Goal: Transaction & Acquisition: Register for event/course

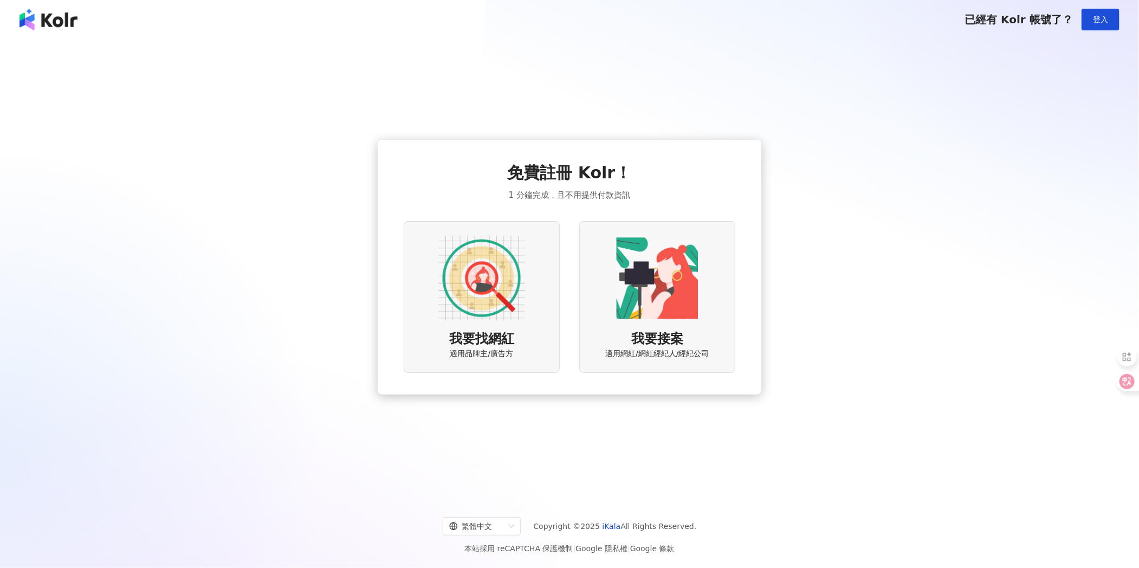
click at [484, 299] on img at bounding box center [481, 278] width 87 height 87
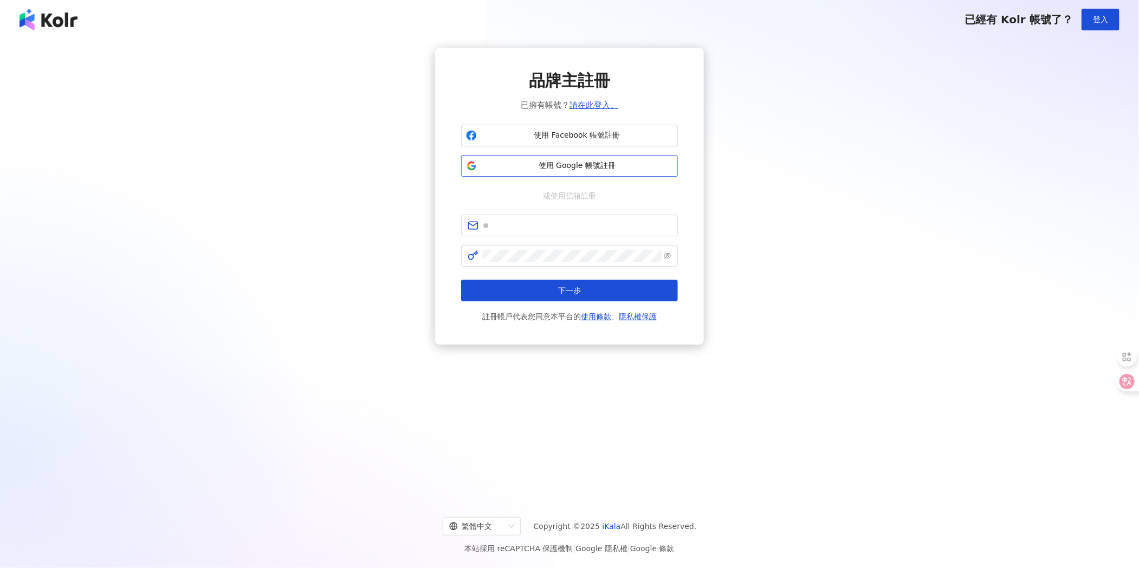
click at [552, 169] on span "使用 Google 帳號註冊" at bounding box center [577, 165] width 192 height 11
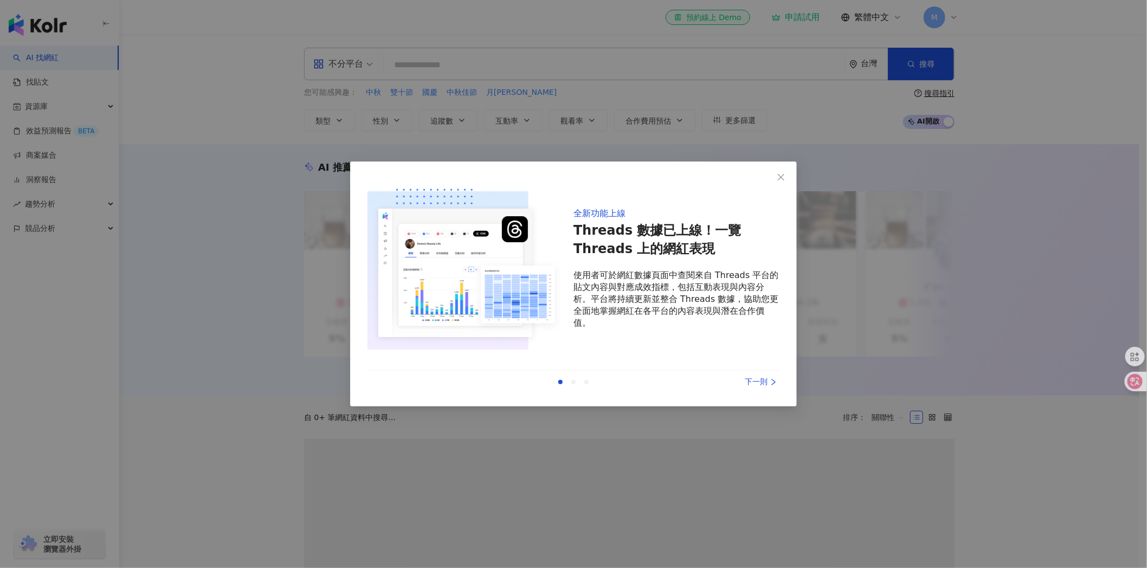
click at [752, 384] on div "下一則" at bounding box center [738, 382] width 81 height 12
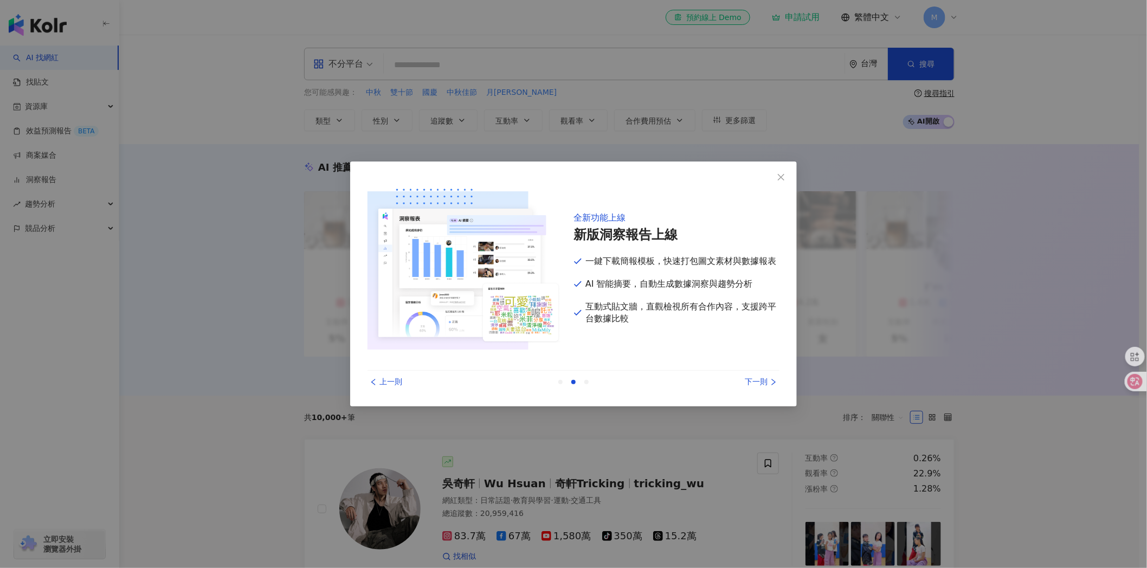
click at [752, 384] on div "下一則" at bounding box center [738, 382] width 81 height 12
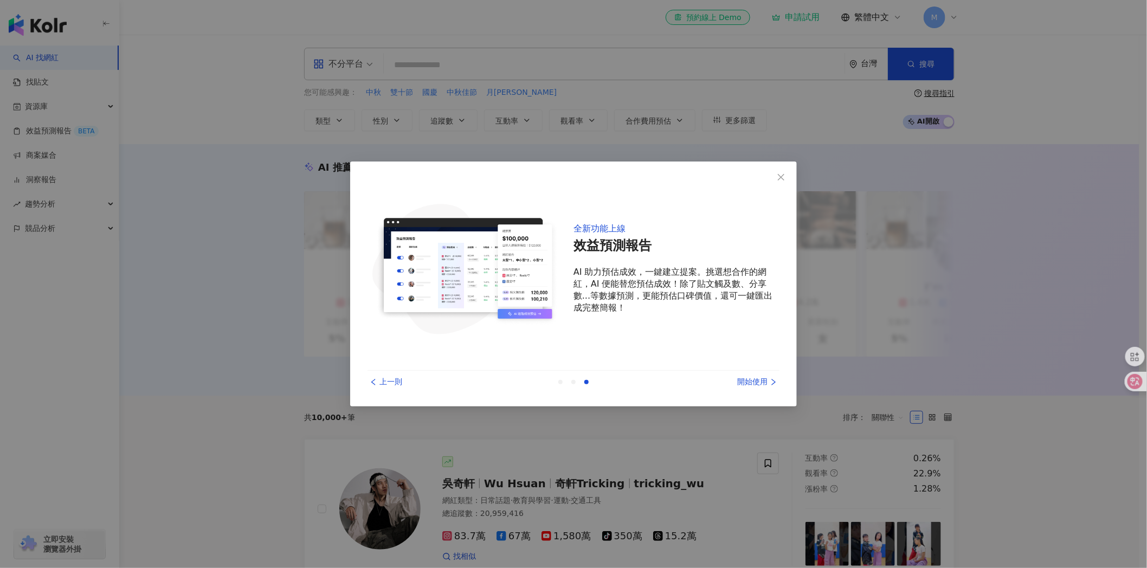
click at [752, 384] on div "開始使用" at bounding box center [738, 382] width 81 height 12
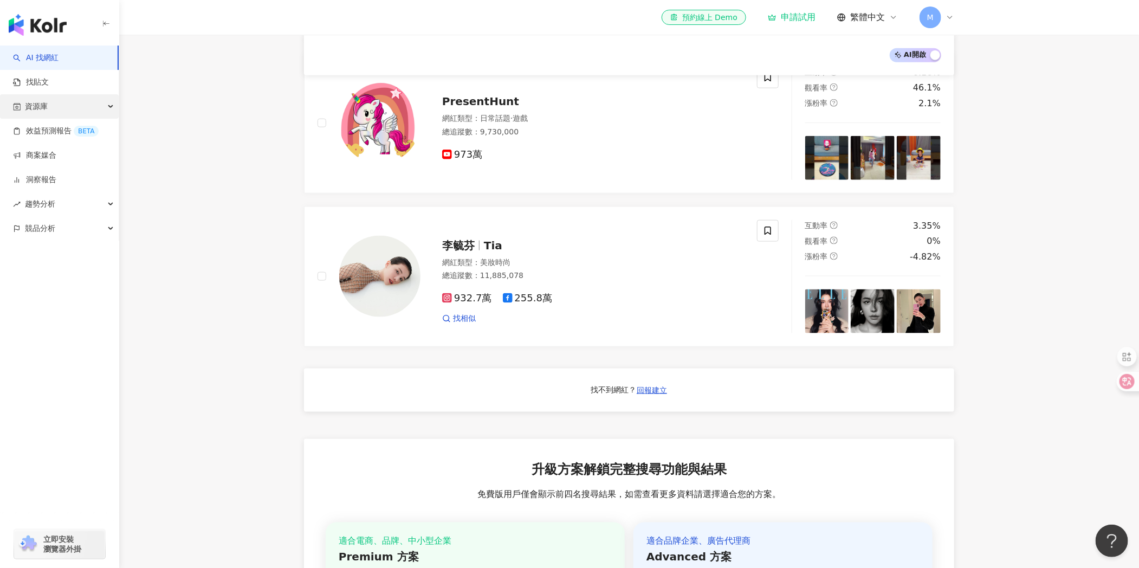
click at [106, 105] on div "資源庫" at bounding box center [59, 106] width 119 height 24
click at [41, 228] on link "商案媒合" at bounding box center [34, 228] width 43 height 11
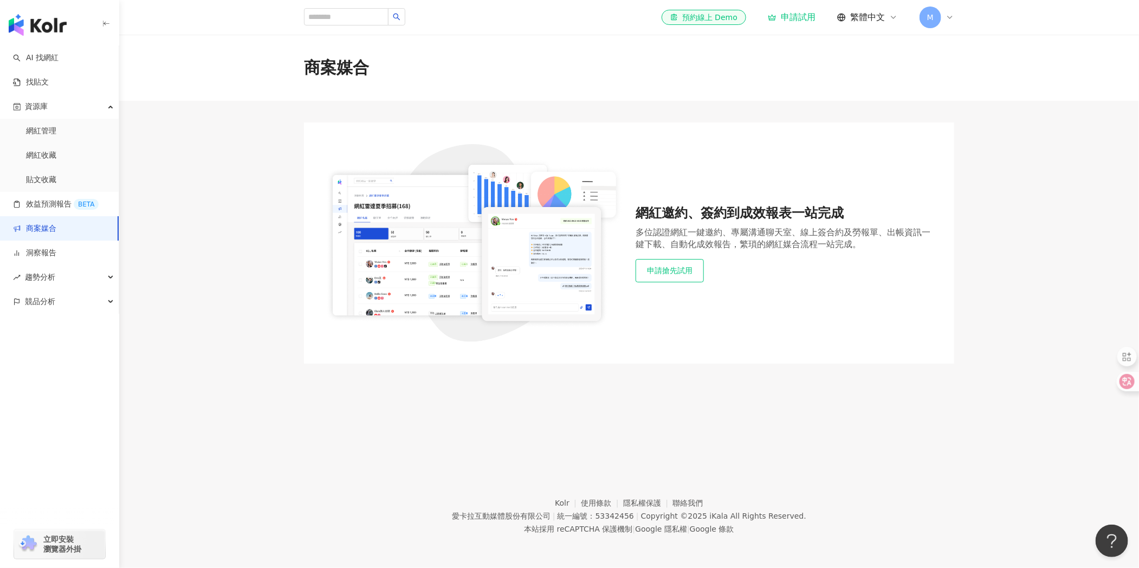
click at [678, 271] on button "申請搶先試用" at bounding box center [670, 270] width 68 height 23
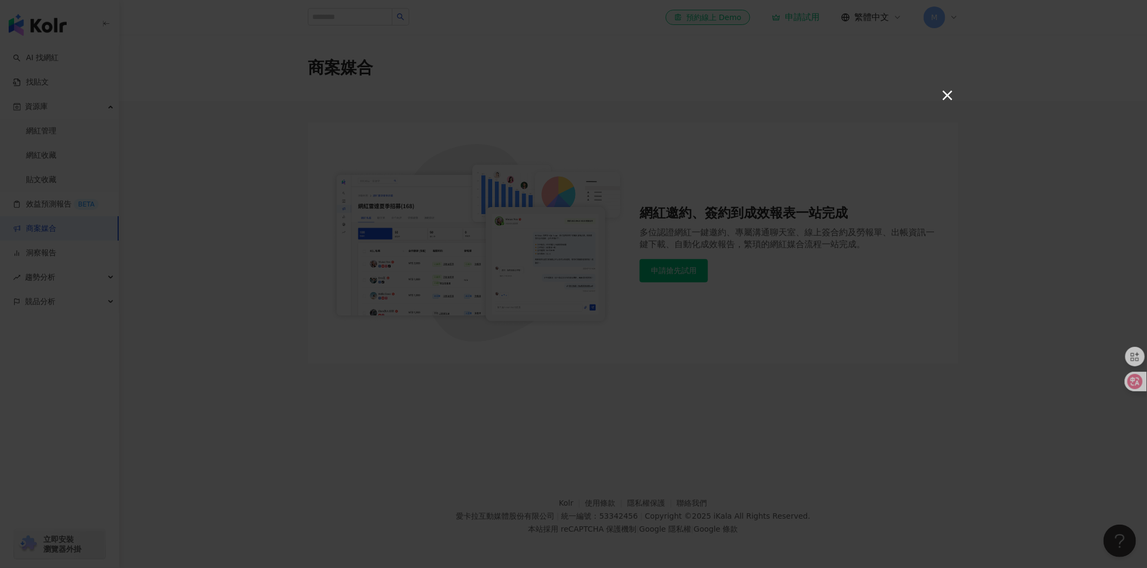
click at [942, 98] on button "×" at bounding box center [946, 94] width 13 height 13
